Goal: Communication & Community: Answer question/provide support

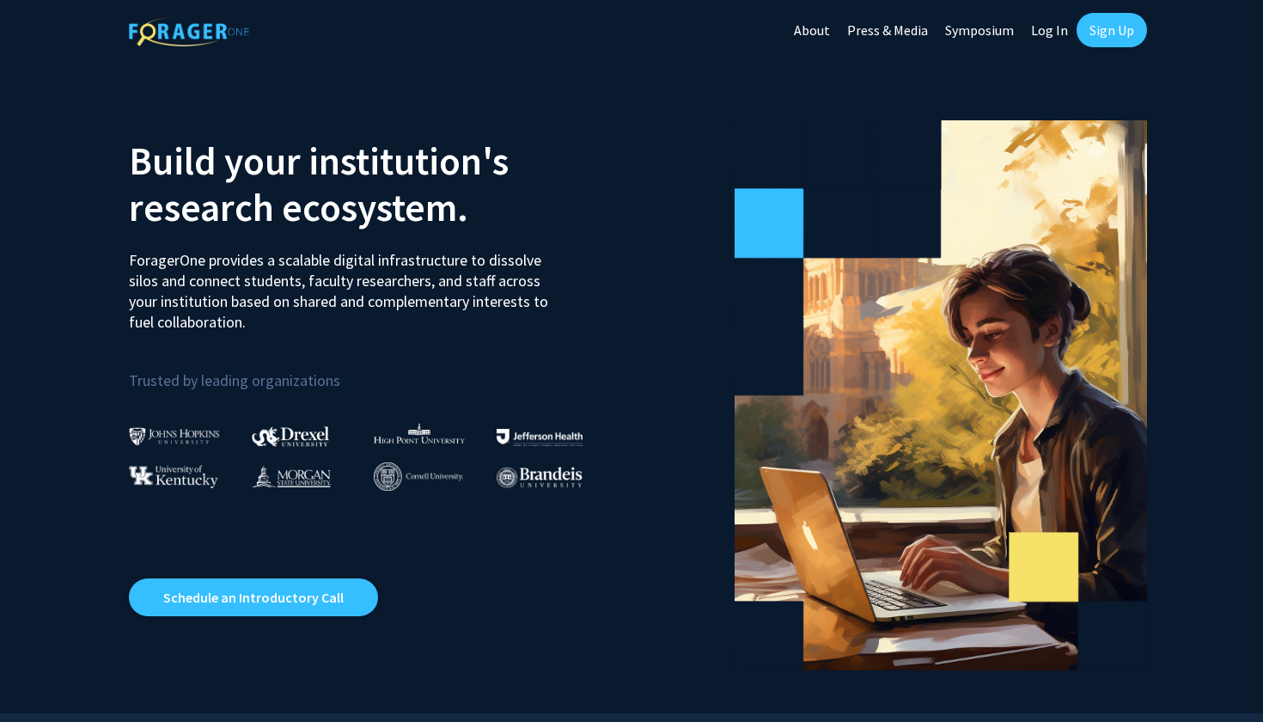
click at [1061, 30] on link "Log In" at bounding box center [1049, 30] width 54 height 60
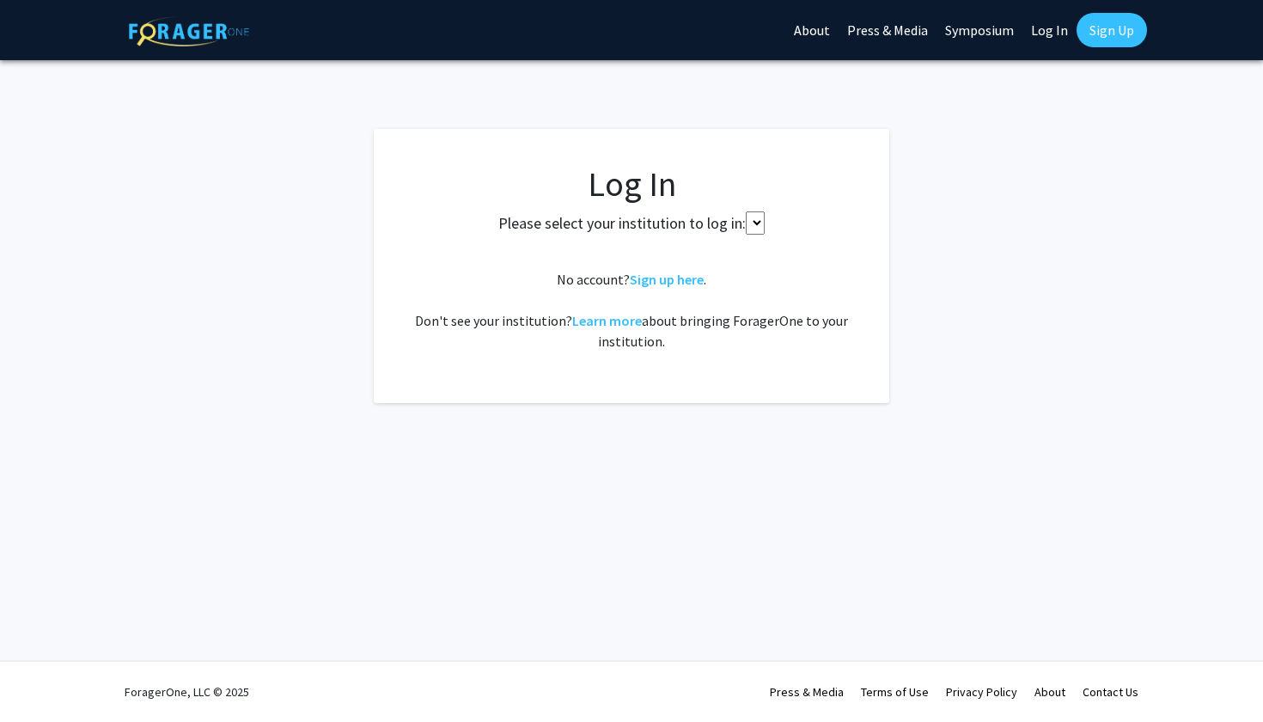
select select "34"
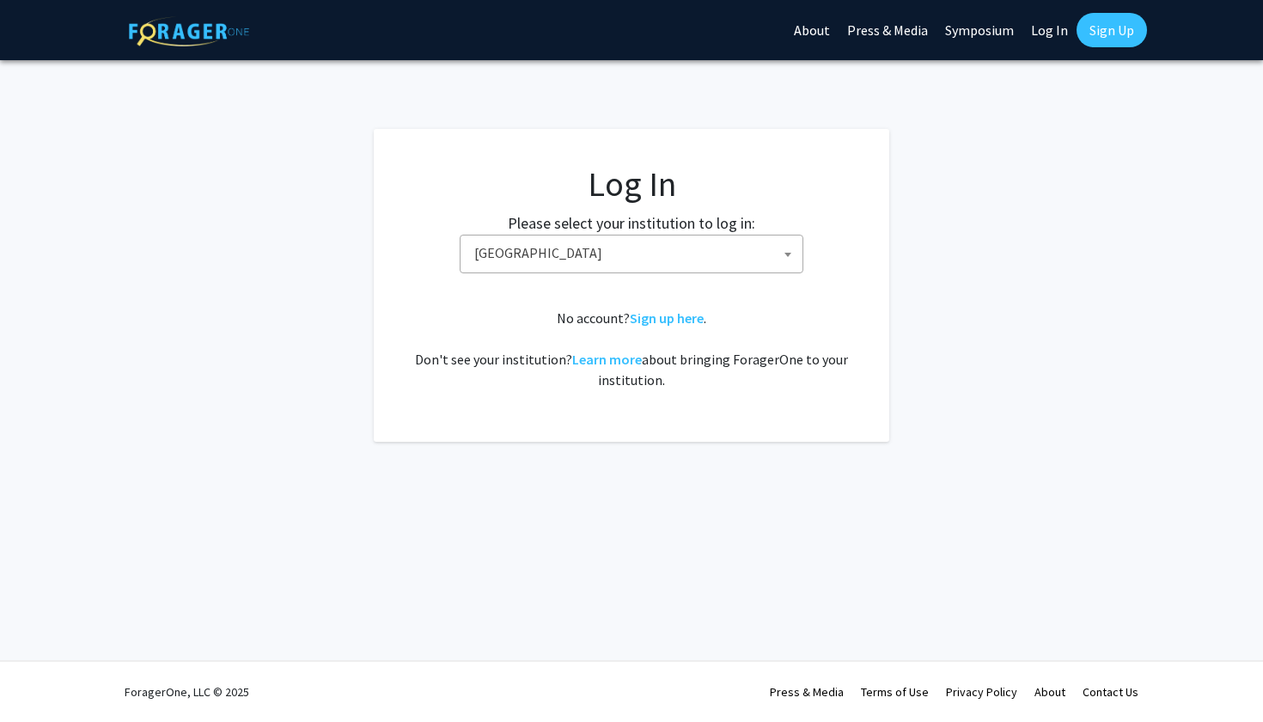
click at [699, 250] on span "[GEOGRAPHIC_DATA]" at bounding box center [634, 252] width 335 height 35
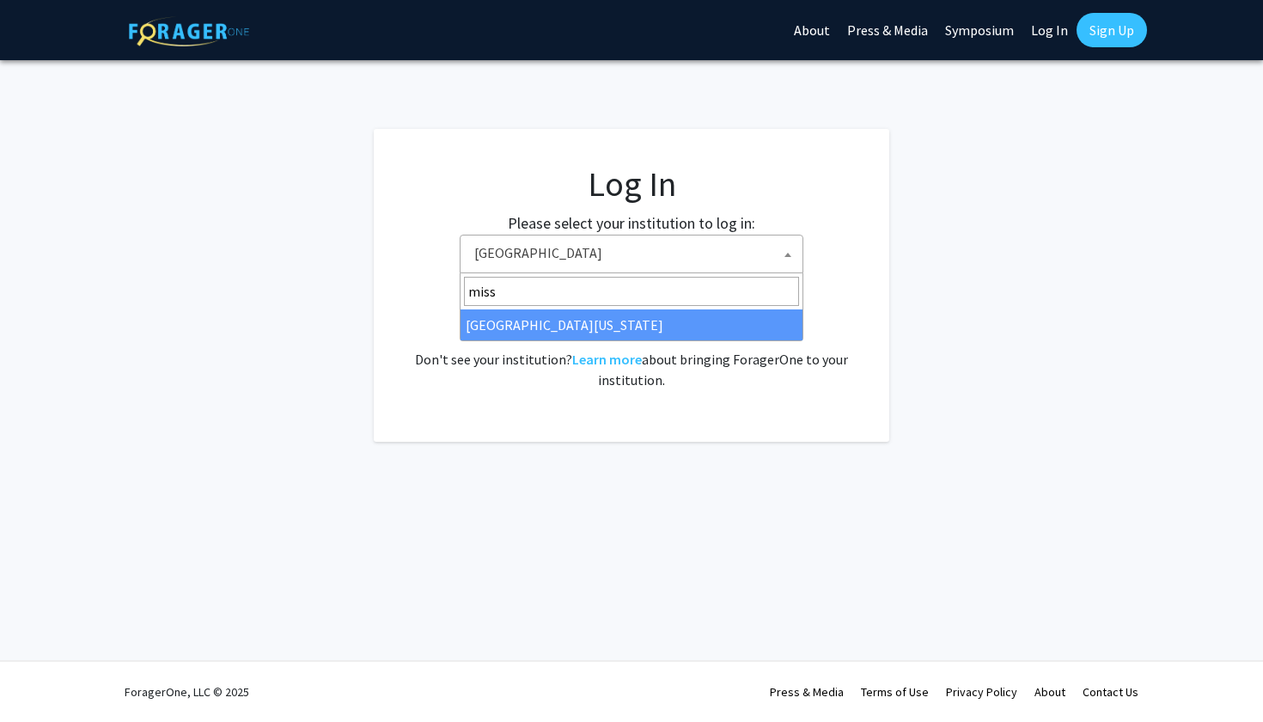
type input "miss"
select select "33"
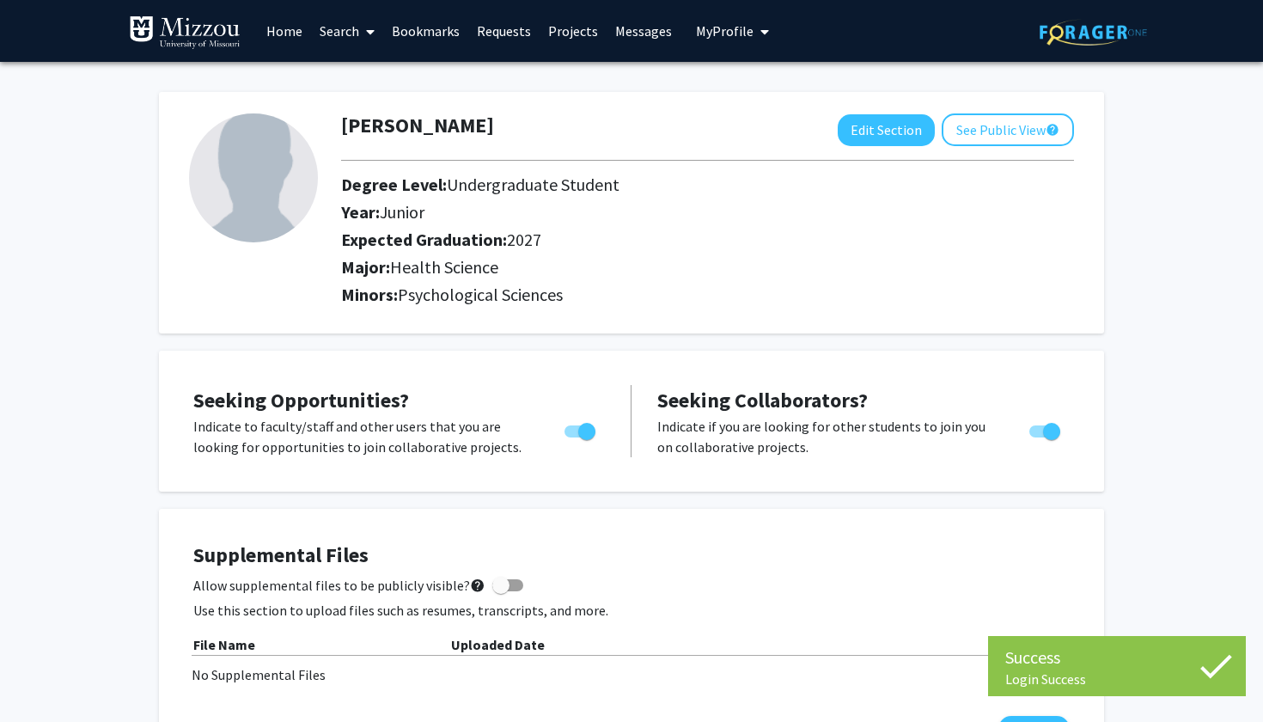
click at [638, 29] on link "Messages" at bounding box center [644, 31] width 74 height 60
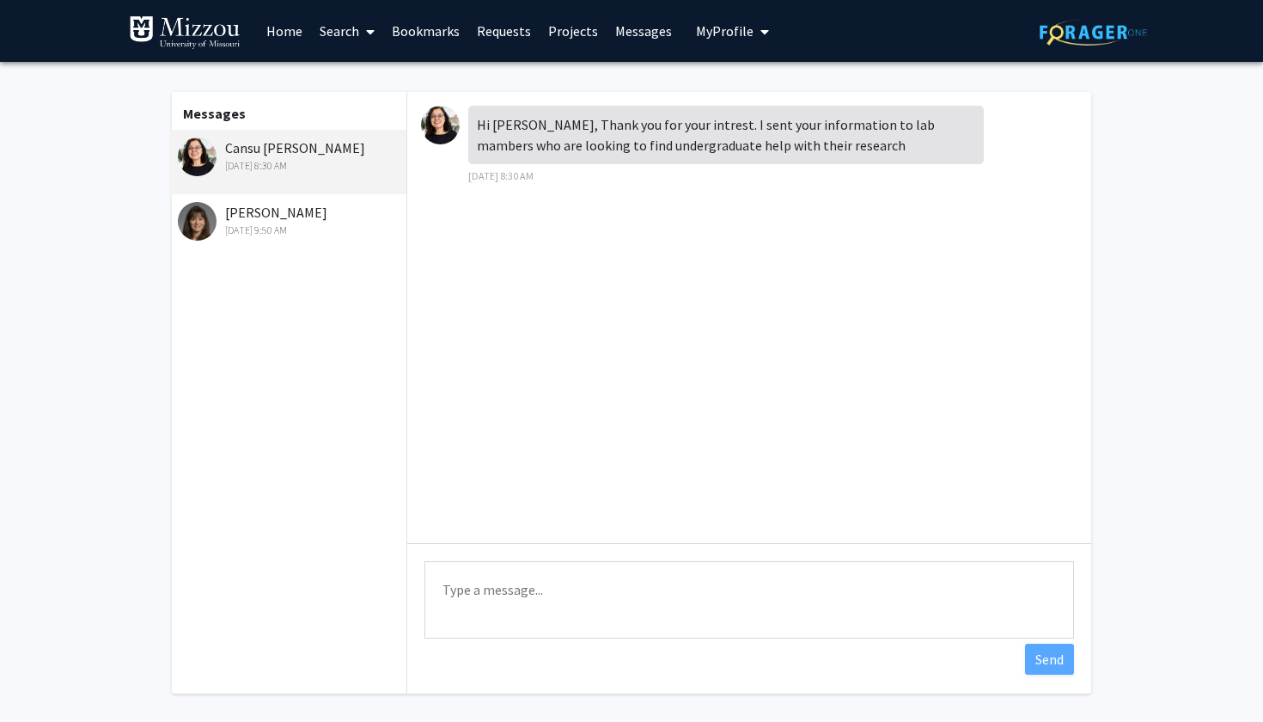
click at [491, 606] on textarea "Type a message" at bounding box center [749, 599] width 650 height 77
type textarea "Hello [PERSON_NAME], sounds great. Thank you!"
click at [1050, 660] on button "Send" at bounding box center [1049, 659] width 49 height 31
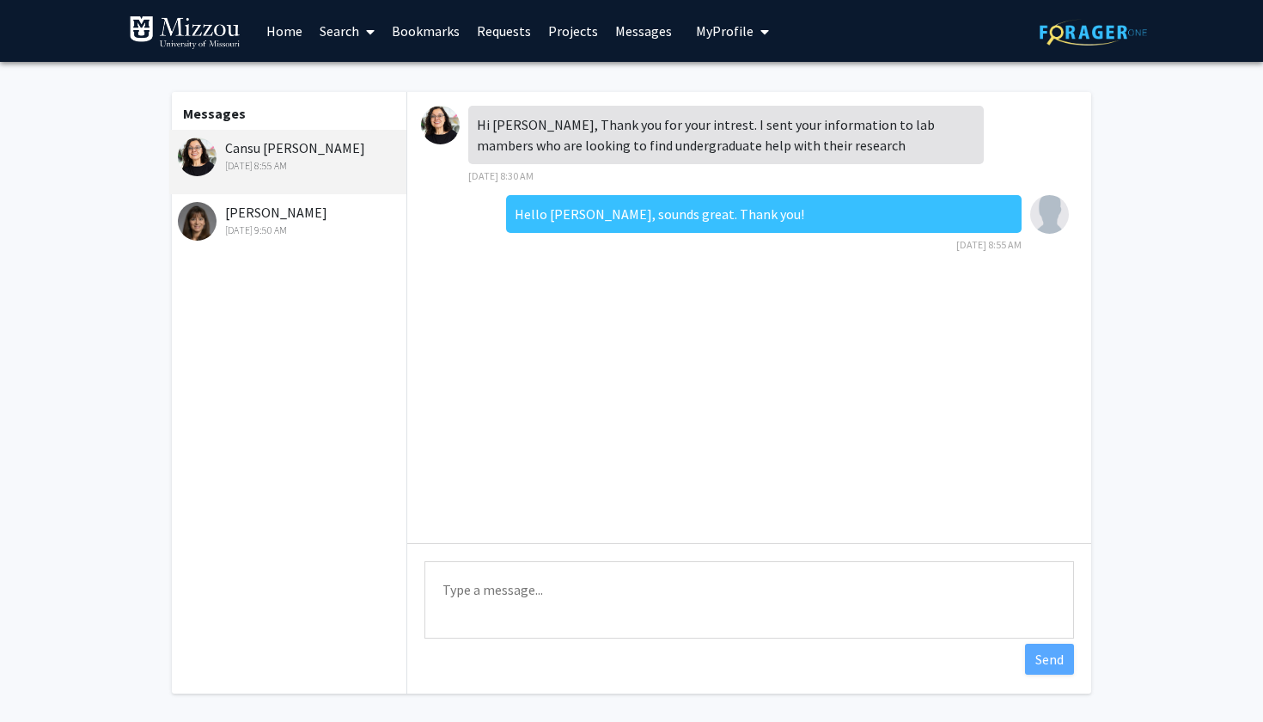
click at [441, 137] on img at bounding box center [440, 125] width 39 height 39
click at [439, 126] on img at bounding box center [440, 125] width 39 height 39
click at [436, 34] on link "Bookmarks" at bounding box center [425, 31] width 85 height 60
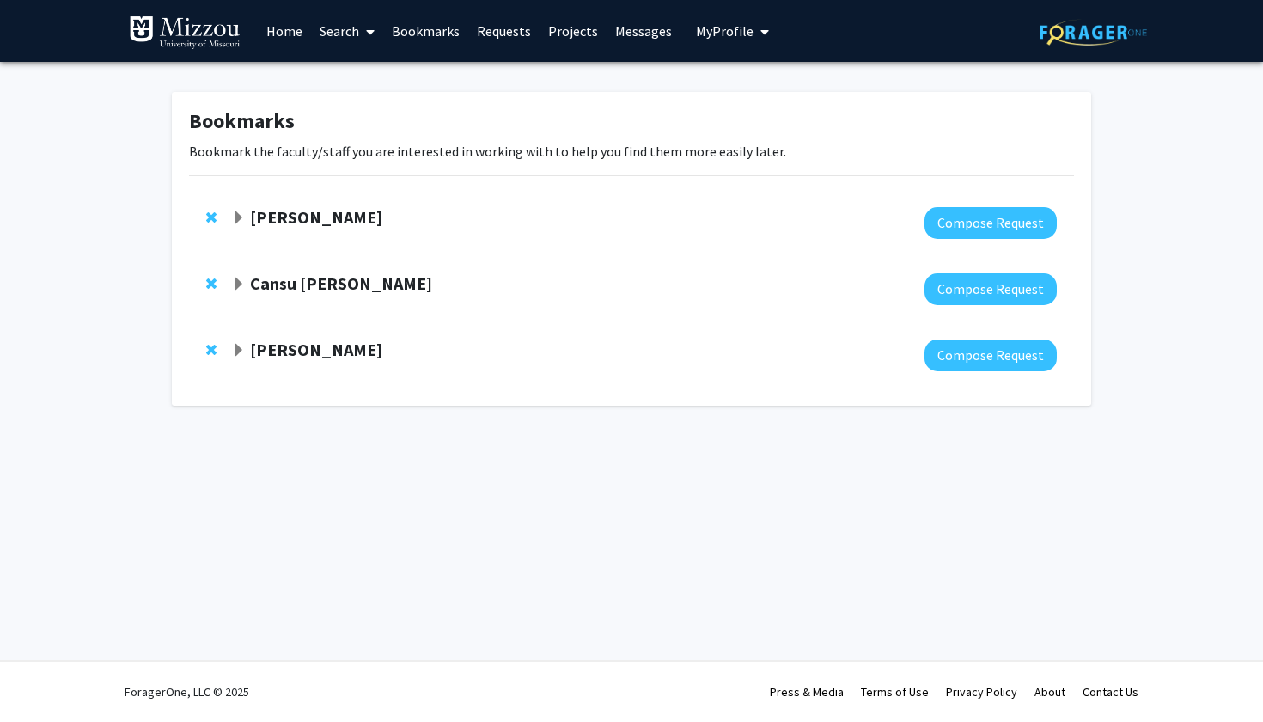
click at [286, 282] on strong "Cansu [PERSON_NAME]" at bounding box center [341, 282] width 182 height 21
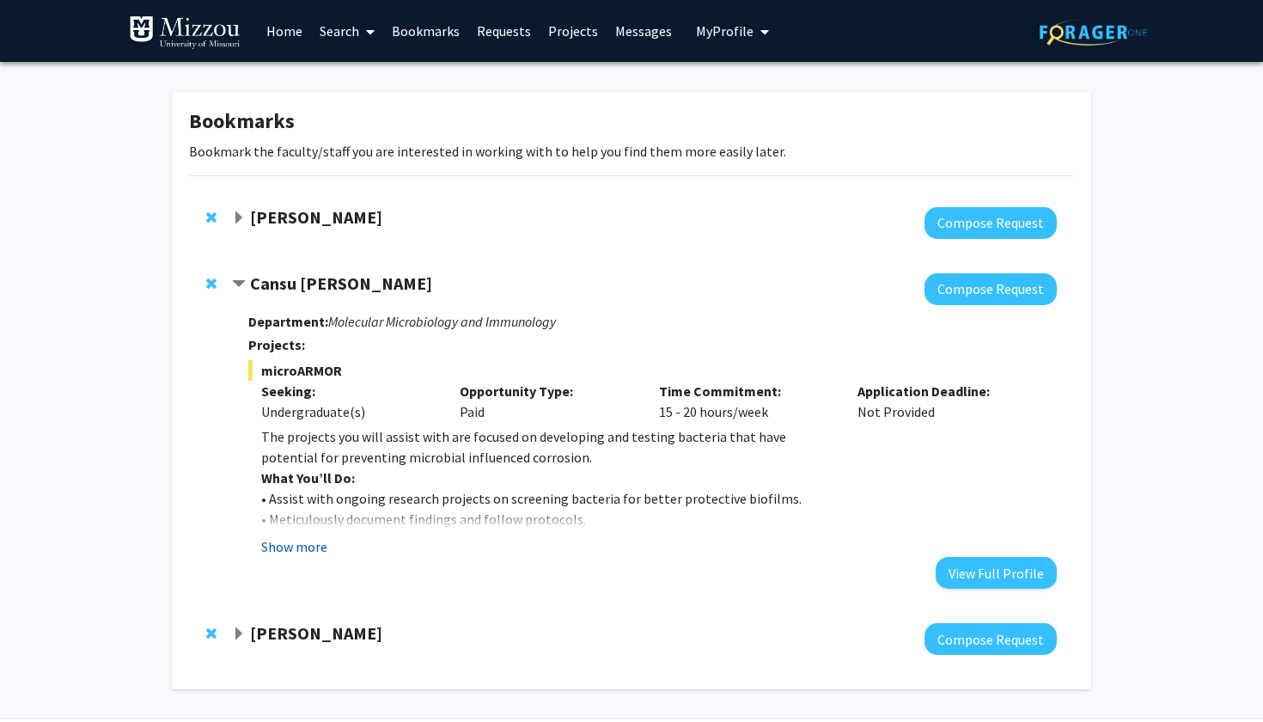
click at [304, 547] on button "Show more" at bounding box center [294, 546] width 66 height 21
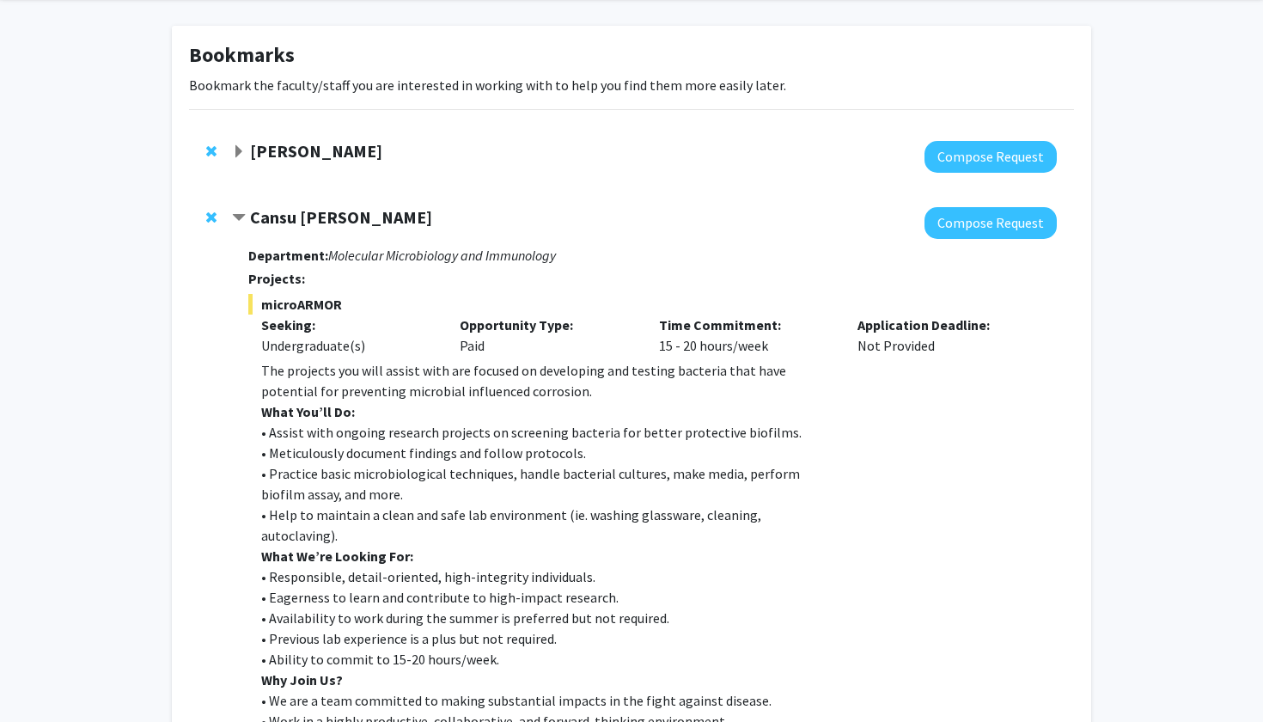
scroll to position [8, 0]
